Goal: Find specific page/section: Find specific page/section

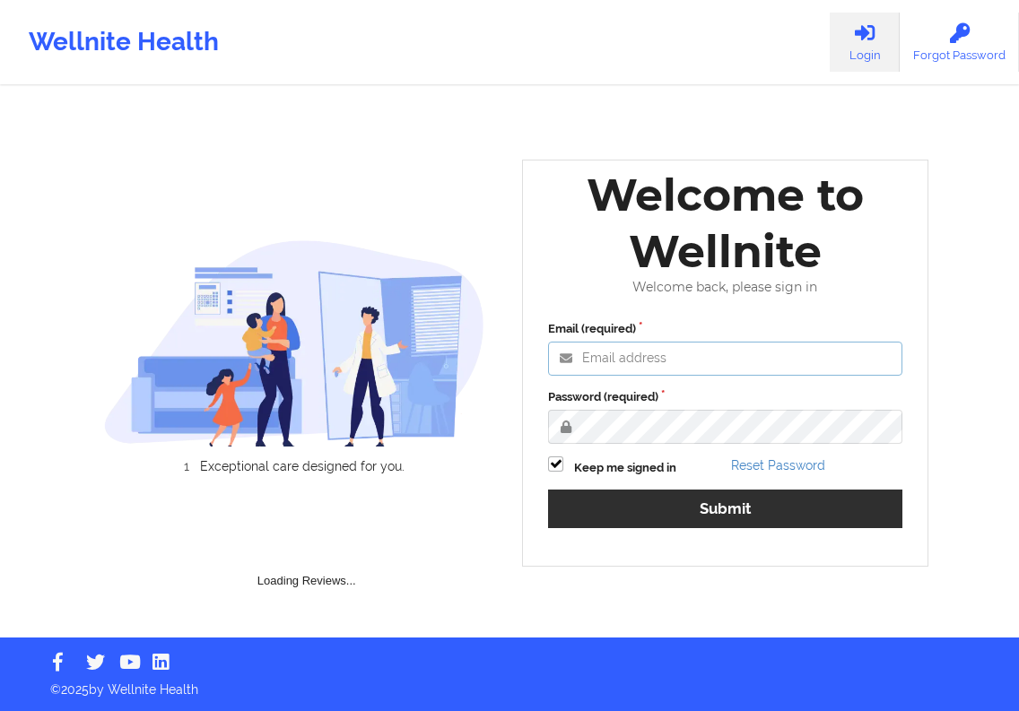
type input "[EMAIL_ADDRESS][DOMAIN_NAME]"
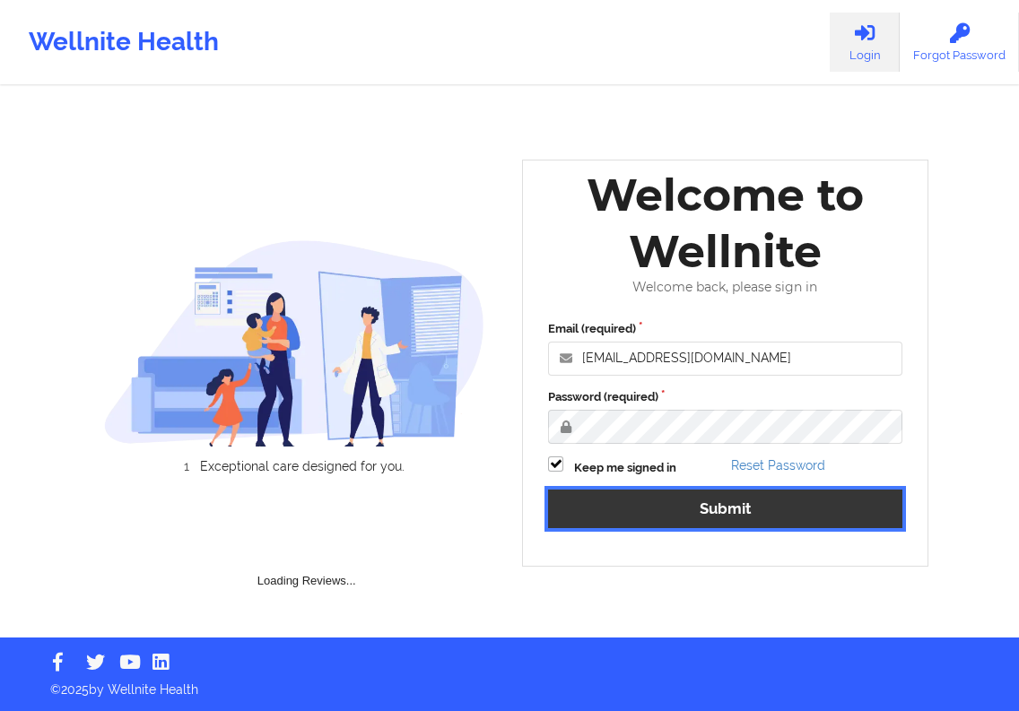
click at [589, 506] on button "Submit" at bounding box center [725, 509] width 354 height 39
